Goal: Check status: Check status

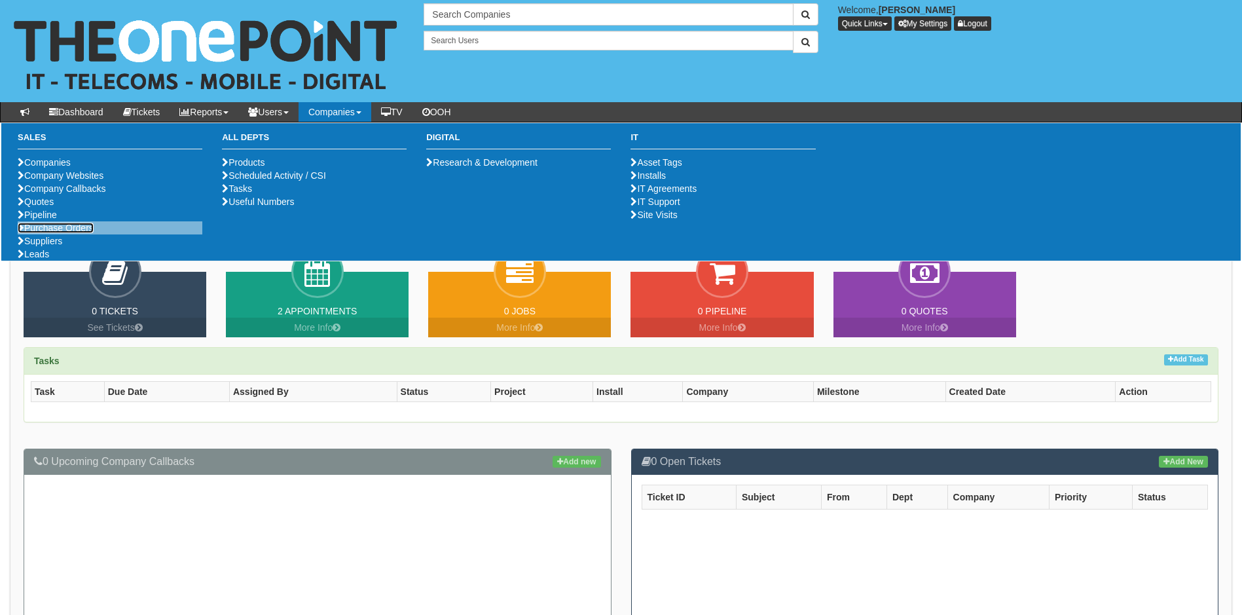
click at [91, 233] on link "Purchase Orders" at bounding box center [56, 228] width 76 height 10
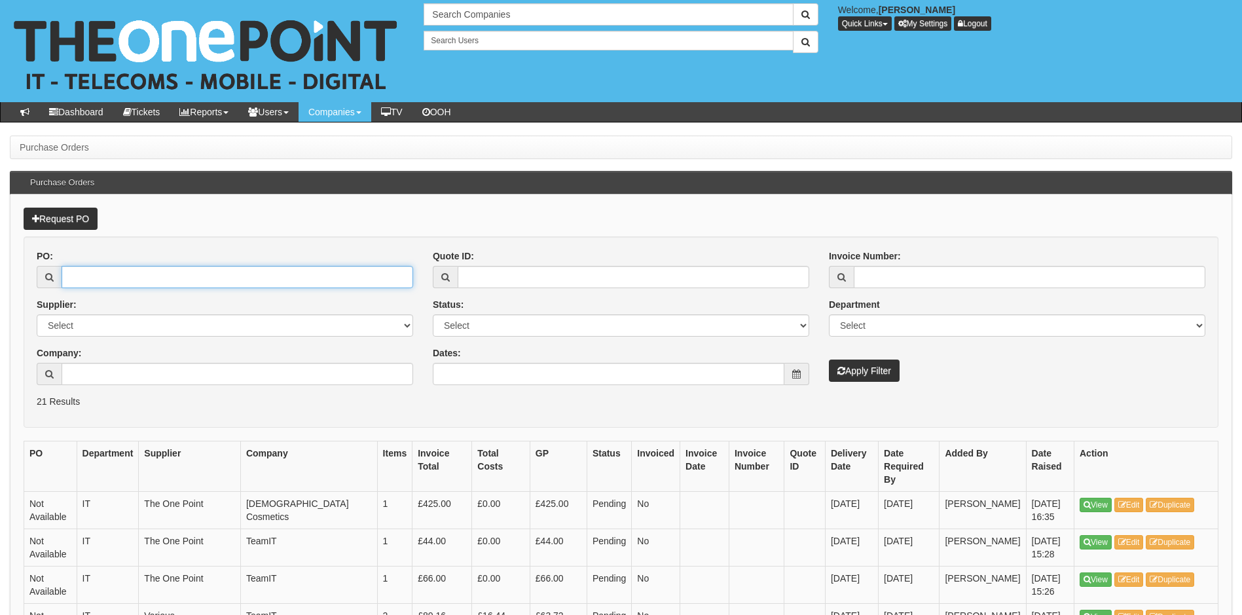
click at [114, 273] on input "PO:" at bounding box center [238, 277] width 352 height 22
type input "19612"
click at [829, 359] on button "Apply Filter" at bounding box center [864, 370] width 71 height 22
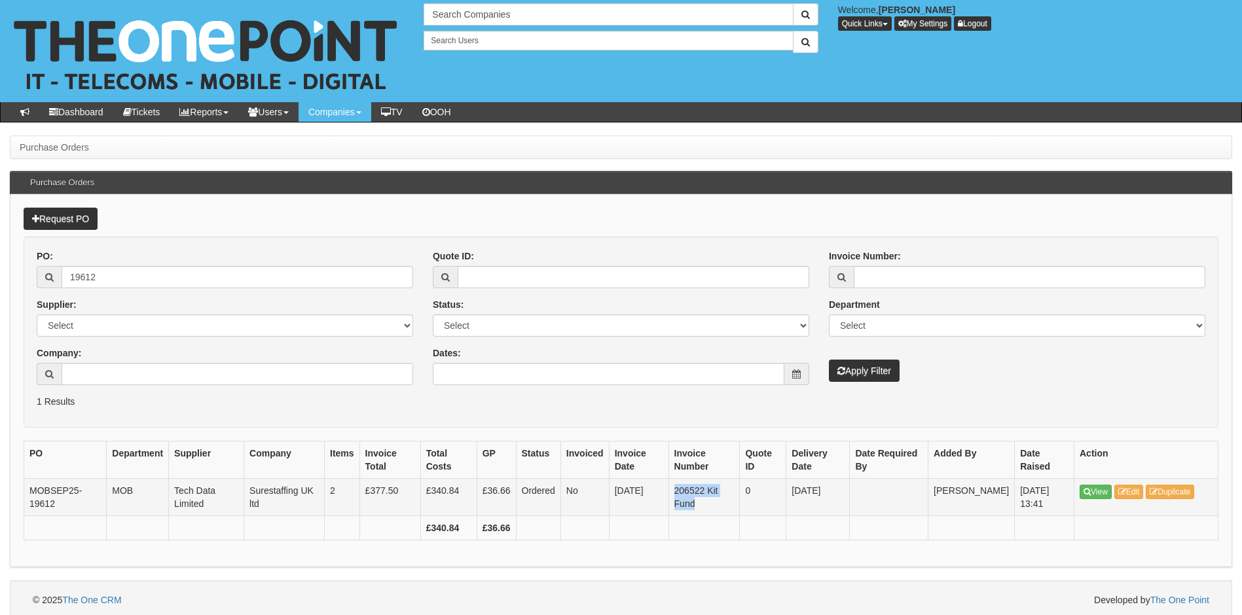
drag, startPoint x: 680, startPoint y: 492, endPoint x: 705, endPoint y: 505, distance: 28.7
click at [705, 505] on td "206522 Kit Fund" at bounding box center [703, 497] width 71 height 37
copy td "206522 Kit Fund"
click at [12, 266] on div "Request PO PO: 19612 Supplier: Select 123 REG.co.uk 1Password 3 4Gon AA Jones E…" at bounding box center [621, 380] width 1222 height 372
type input "19467"
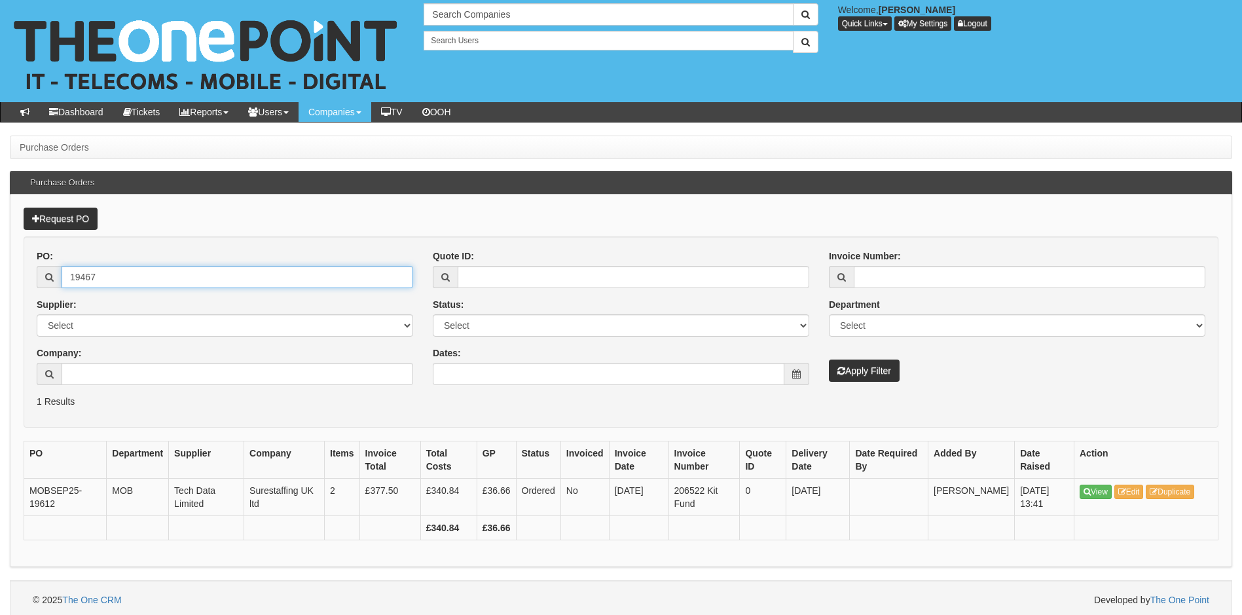
click at [829, 359] on button "Apply Filter" at bounding box center [864, 370] width 71 height 22
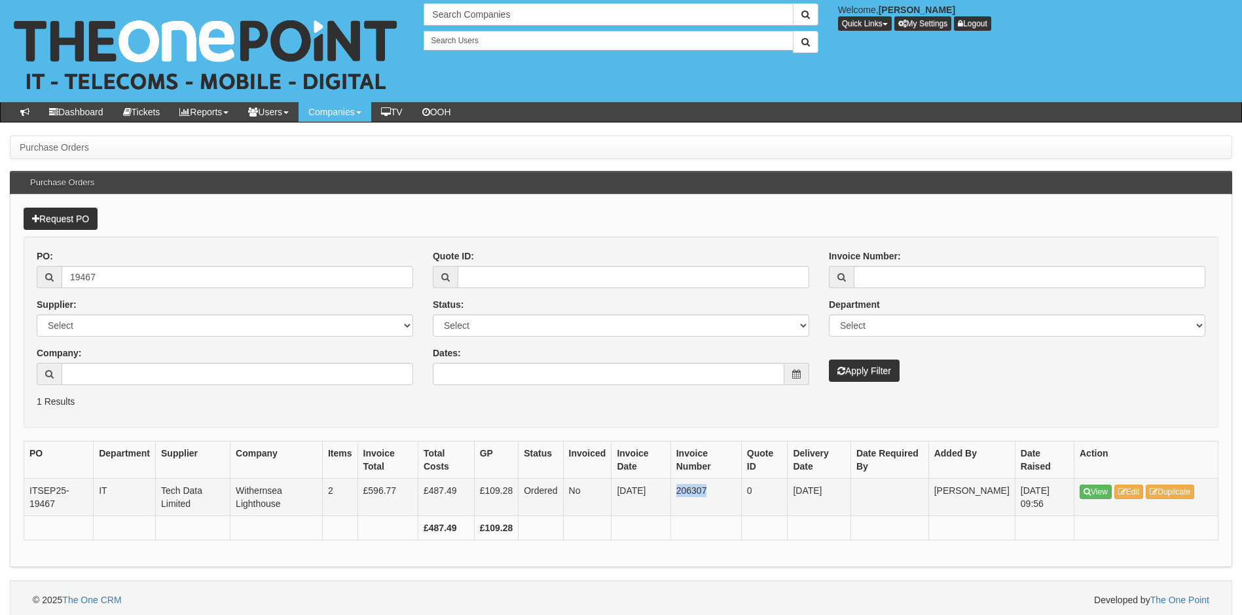
drag, startPoint x: 716, startPoint y: 490, endPoint x: 681, endPoint y: 491, distance: 34.0
click at [681, 491] on td "206307" at bounding box center [705, 497] width 71 height 37
copy td "206307"
